Goal: Transaction & Acquisition: Obtain resource

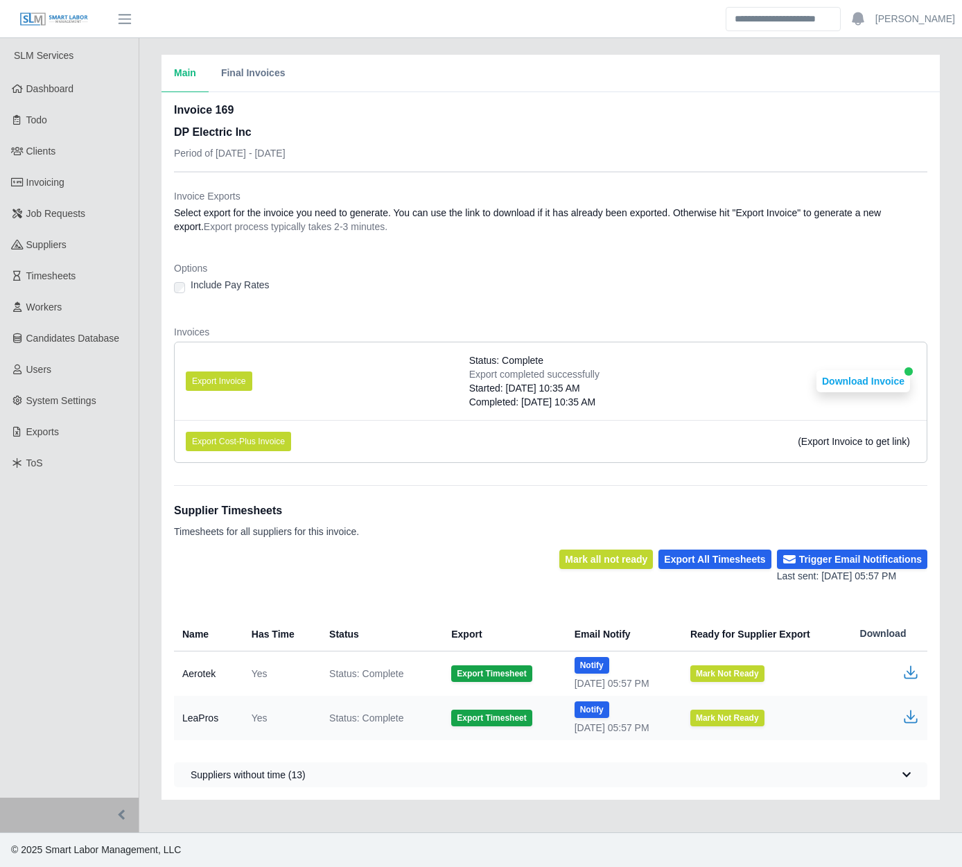
click at [146, 480] on div "Main Final Invoices Invoice 169 DP Electric Inc Period of [DATE] - [DATE] Invoi…" at bounding box center [550, 427] width 823 height 745
click at [96, 175] on link "Invoicing" at bounding box center [69, 182] width 139 height 31
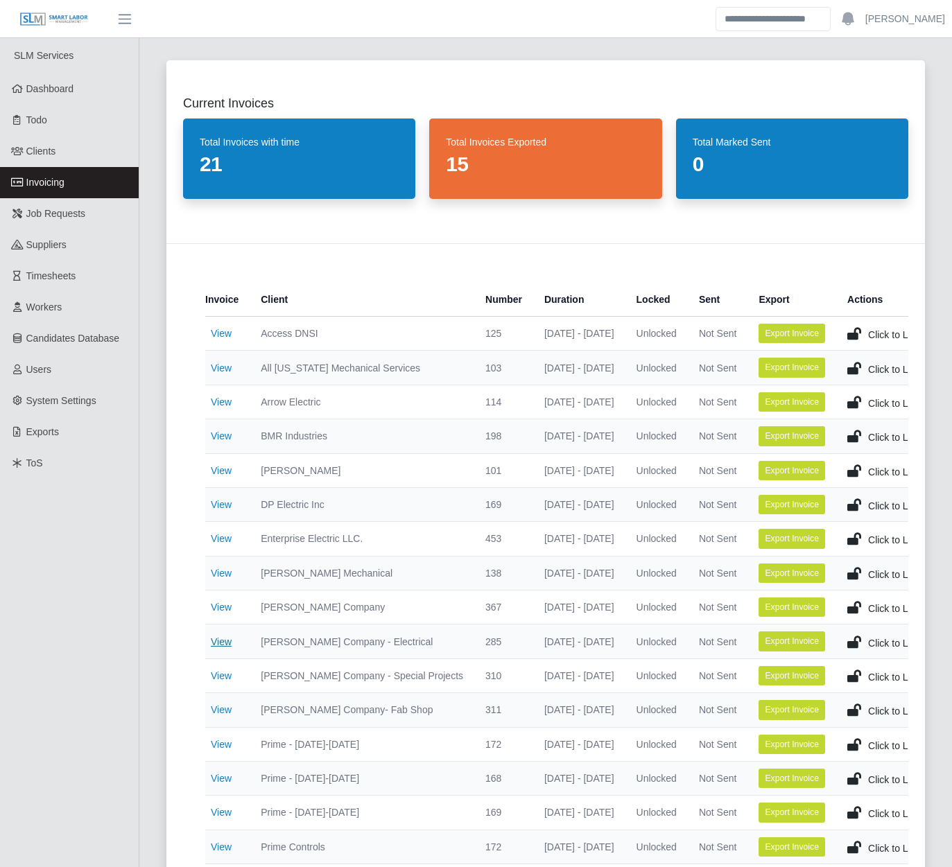
click at [225, 645] on link "View" at bounding box center [221, 641] width 21 height 11
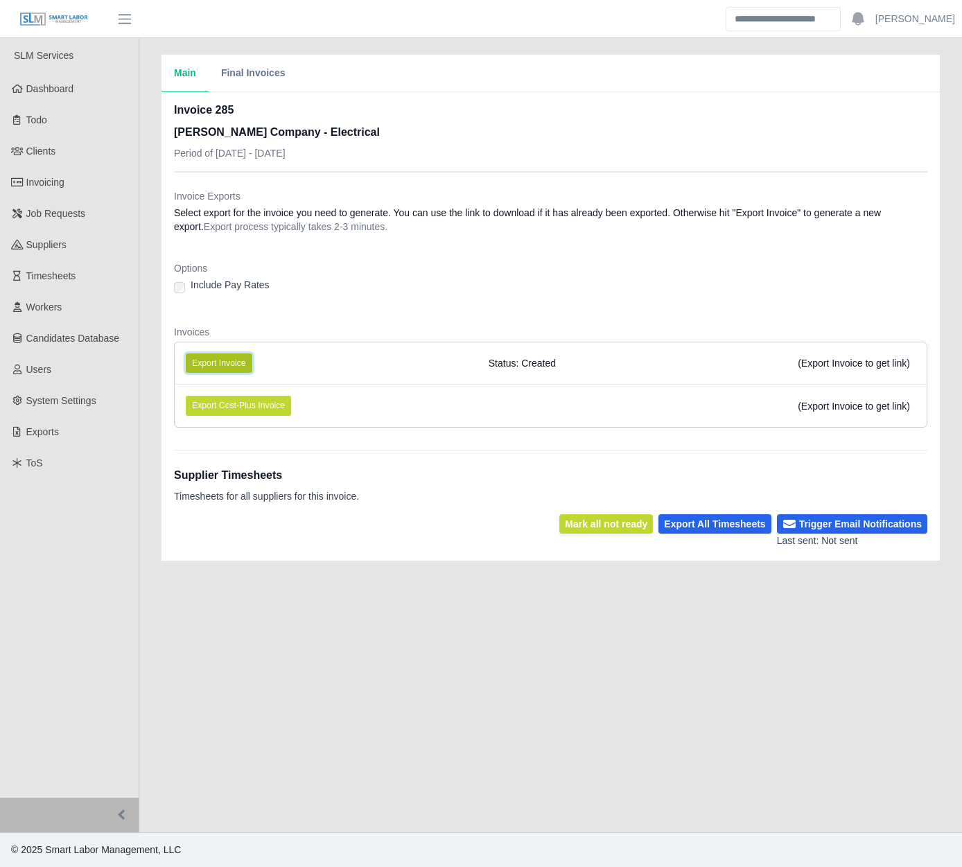
click at [231, 364] on button "Export Invoice" at bounding box center [219, 363] width 67 height 19
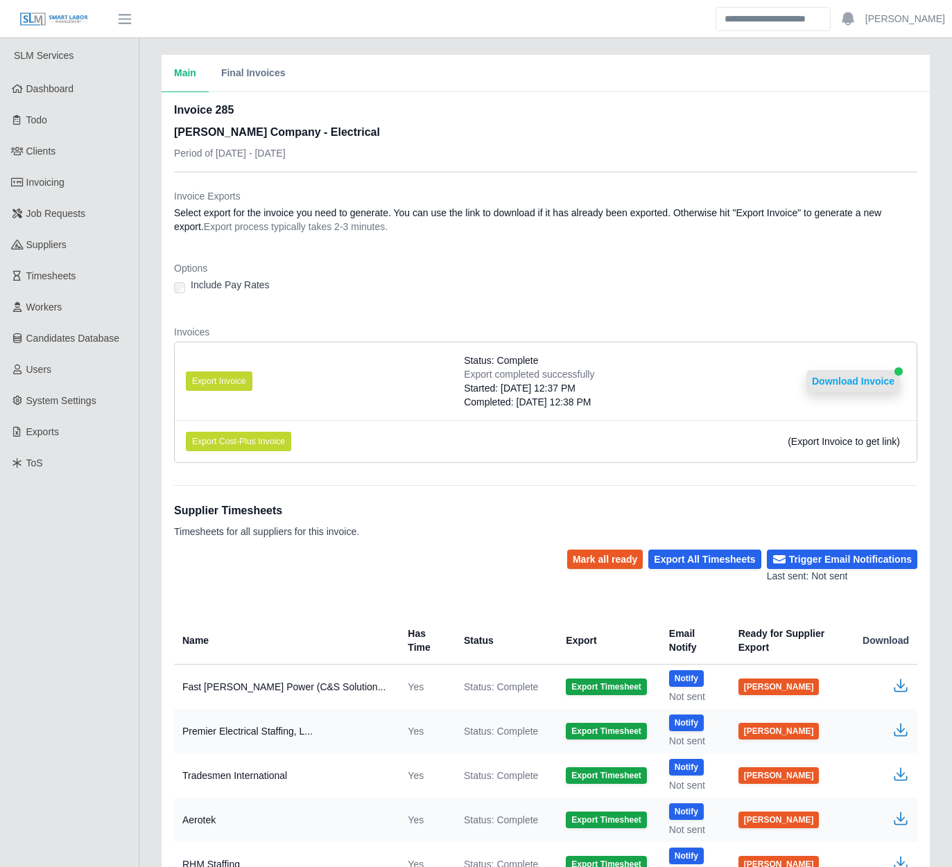
click at [813, 388] on button "Download Invoice" at bounding box center [853, 381] width 94 height 22
